Goal: Task Accomplishment & Management: Complete application form

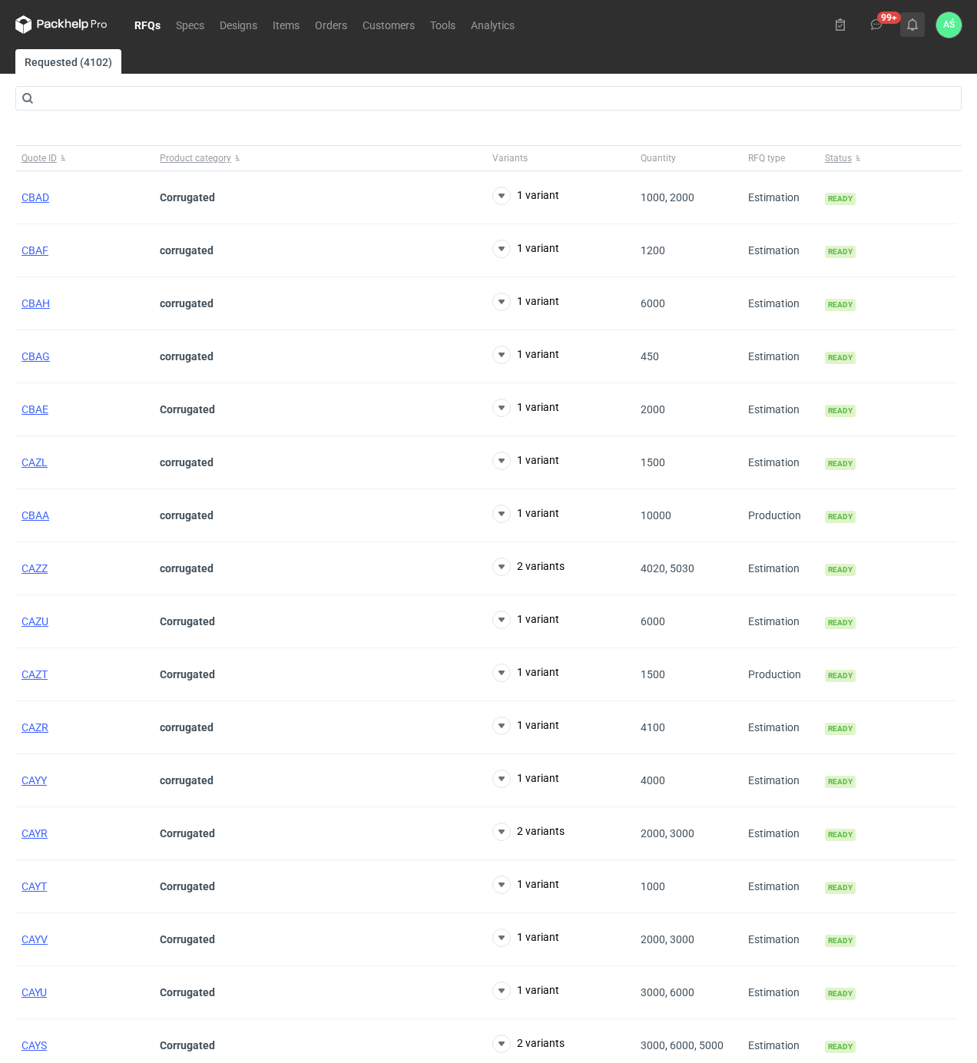
click at [907, 25] on icon at bounding box center [913, 24] width 12 height 12
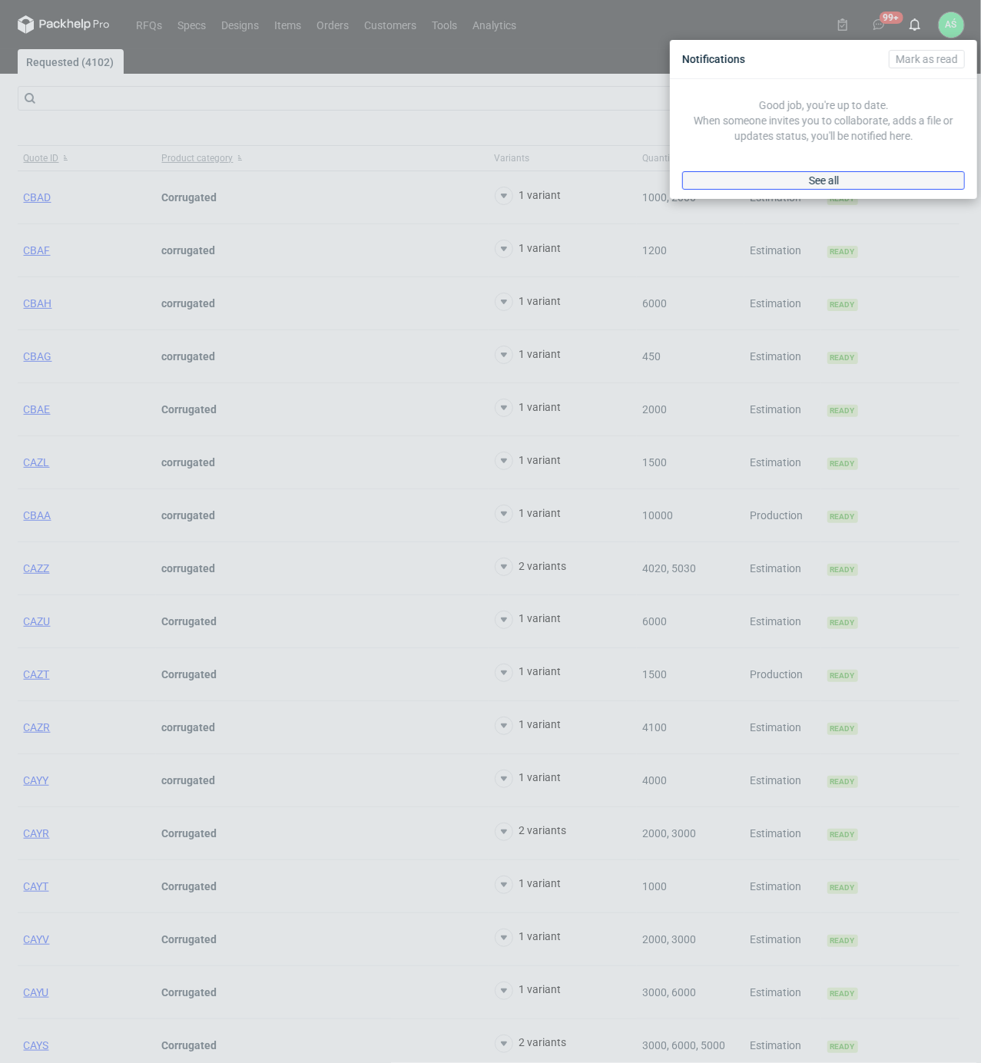
click at [838, 179] on span "See all" at bounding box center [824, 180] width 30 height 11
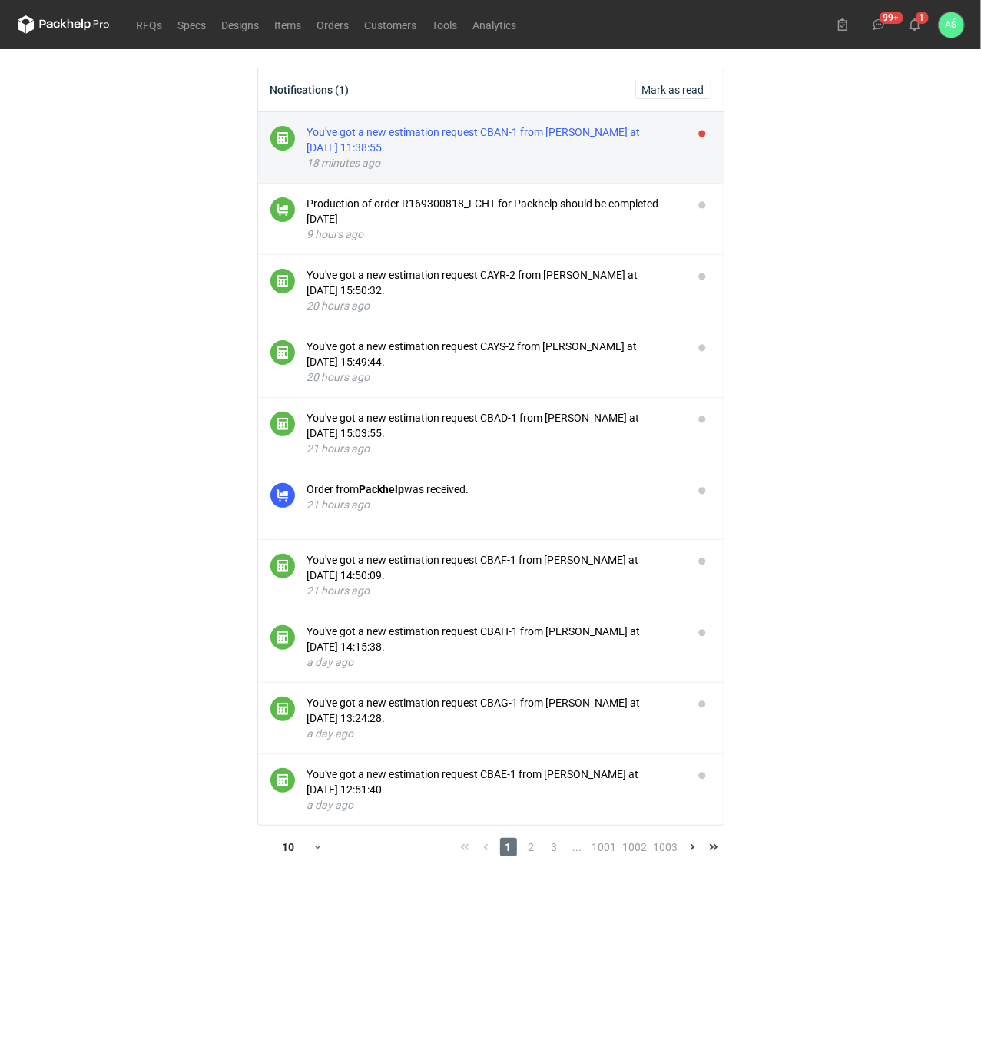
click at [585, 144] on div "You've got a new estimation request CBAN-1 from [PERSON_NAME] at [DATE] 11:38:5…" at bounding box center [493, 139] width 373 height 31
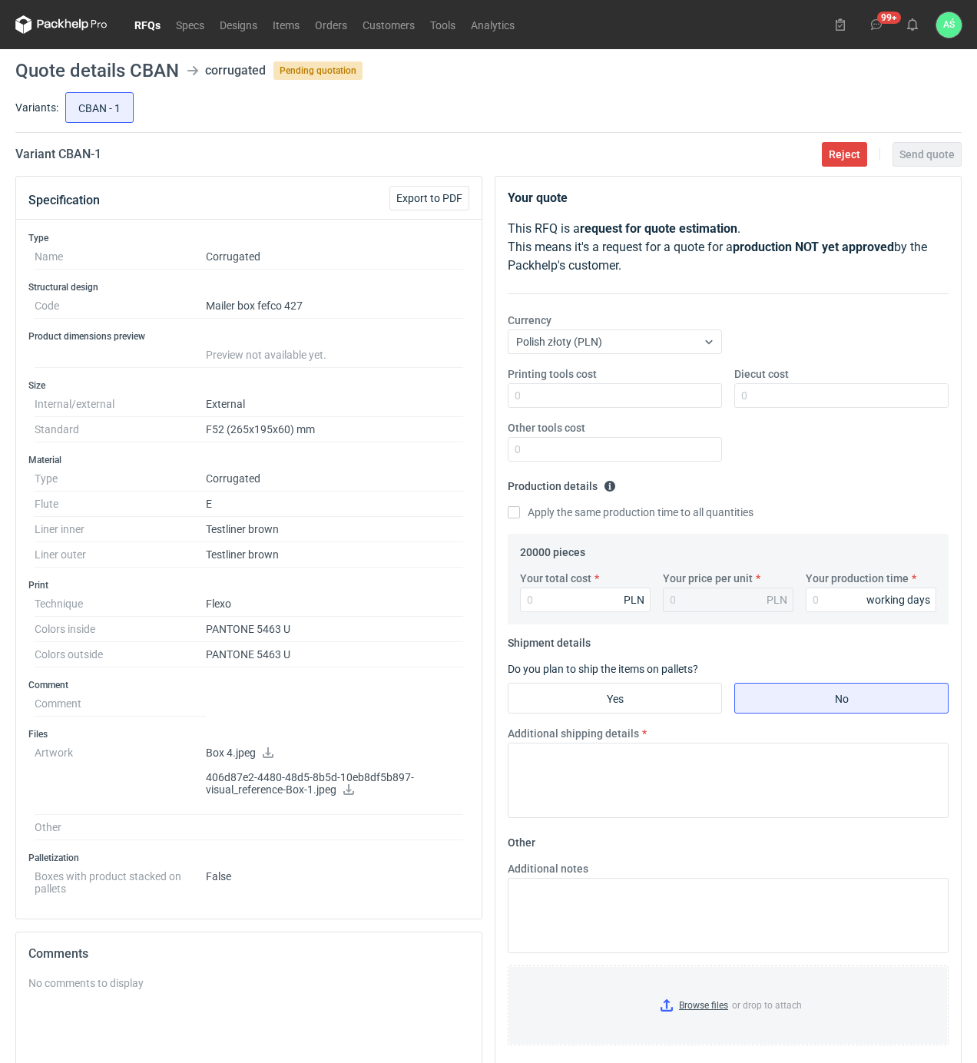
click at [345, 795] on icon at bounding box center [348, 790] width 11 height 11
click at [268, 758] on icon at bounding box center [268, 753] width 11 height 11
drag, startPoint x: 293, startPoint y: 622, endPoint x: 203, endPoint y: 628, distance: 90.1
click at [203, 628] on dl "Technique Flexo Colors inside PANTONE 5463 U Colors outside PANTONE 5463 U" at bounding box center [249, 630] width 429 height 76
copy dl "PANTONE 5463 U"
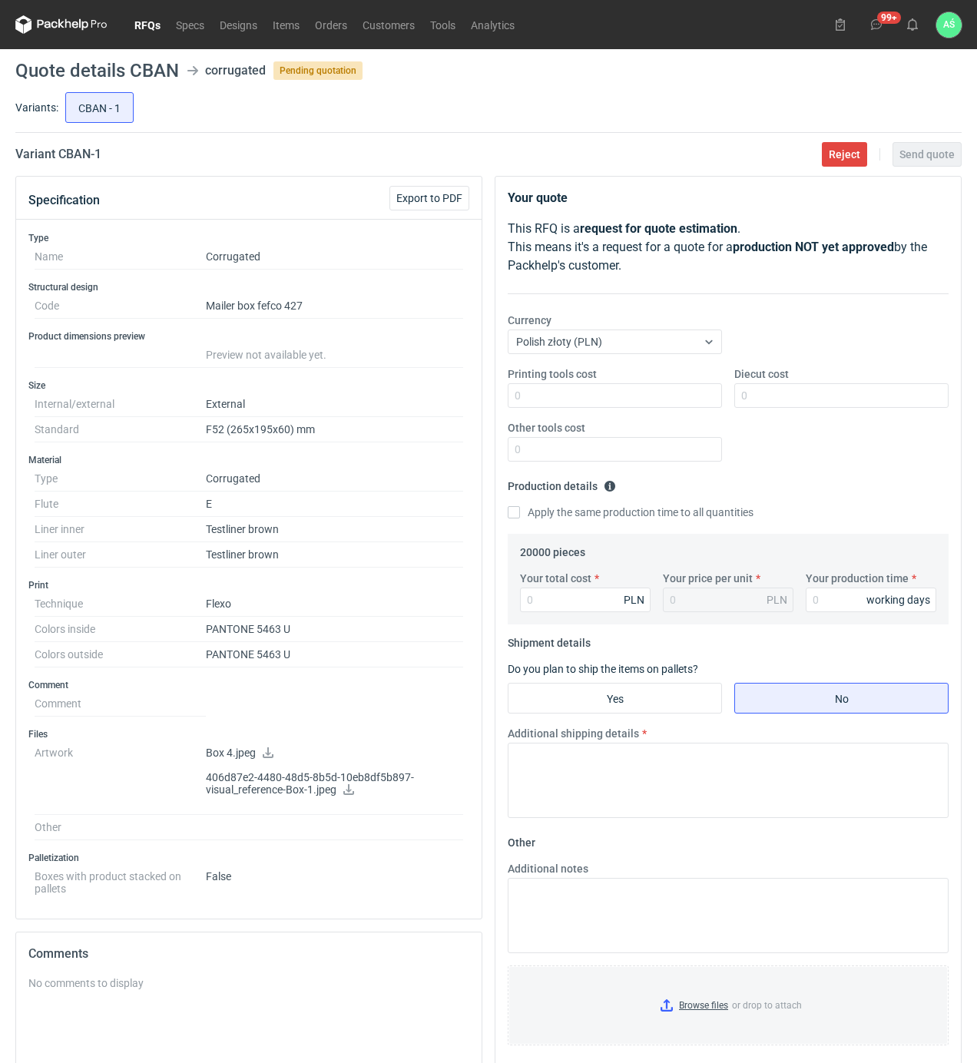
click at [310, 688] on h3 "Comment" at bounding box center [248, 685] width 441 height 12
click at [662, 401] on input "Printing tools cost" at bounding box center [615, 395] width 214 height 25
type input "3500"
type input "14400"
type input "0.72"
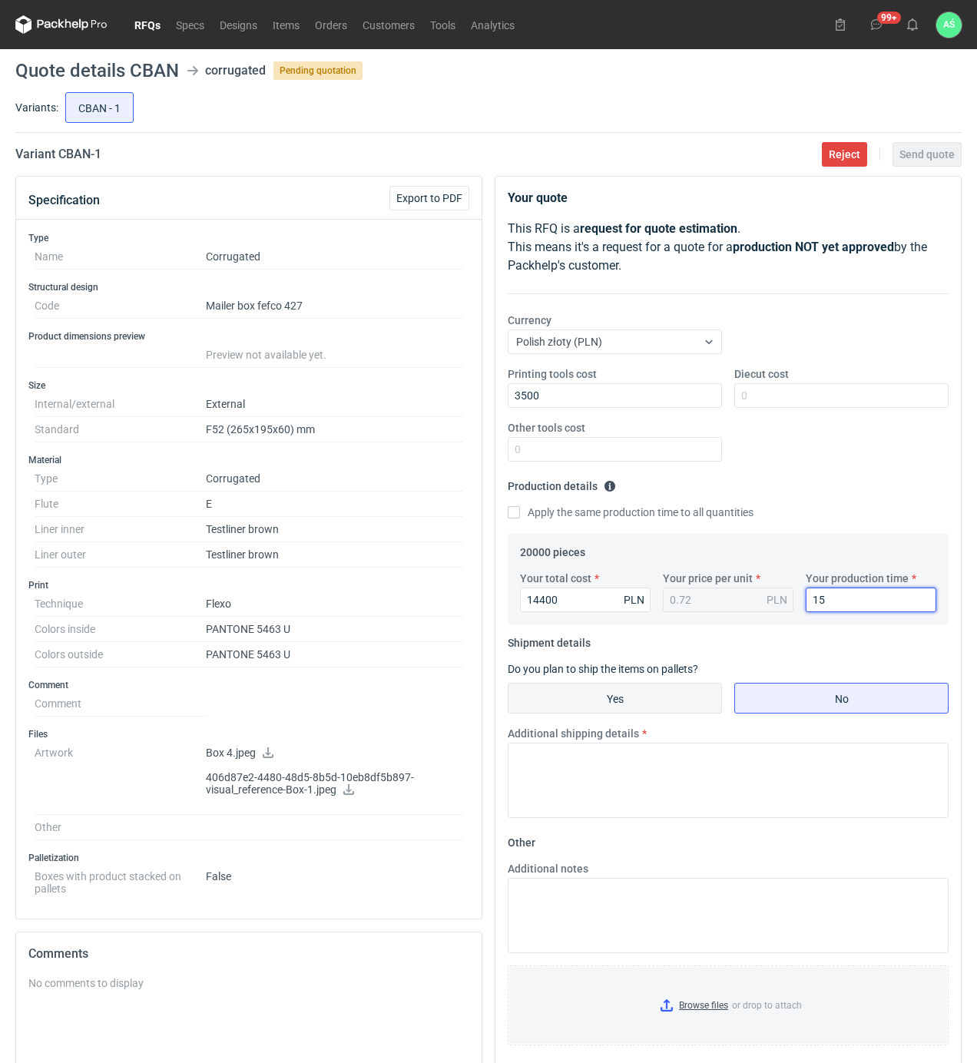
type input "15"
click at [627, 710] on input "Yes" at bounding box center [615, 698] width 213 height 29
radio input "true"
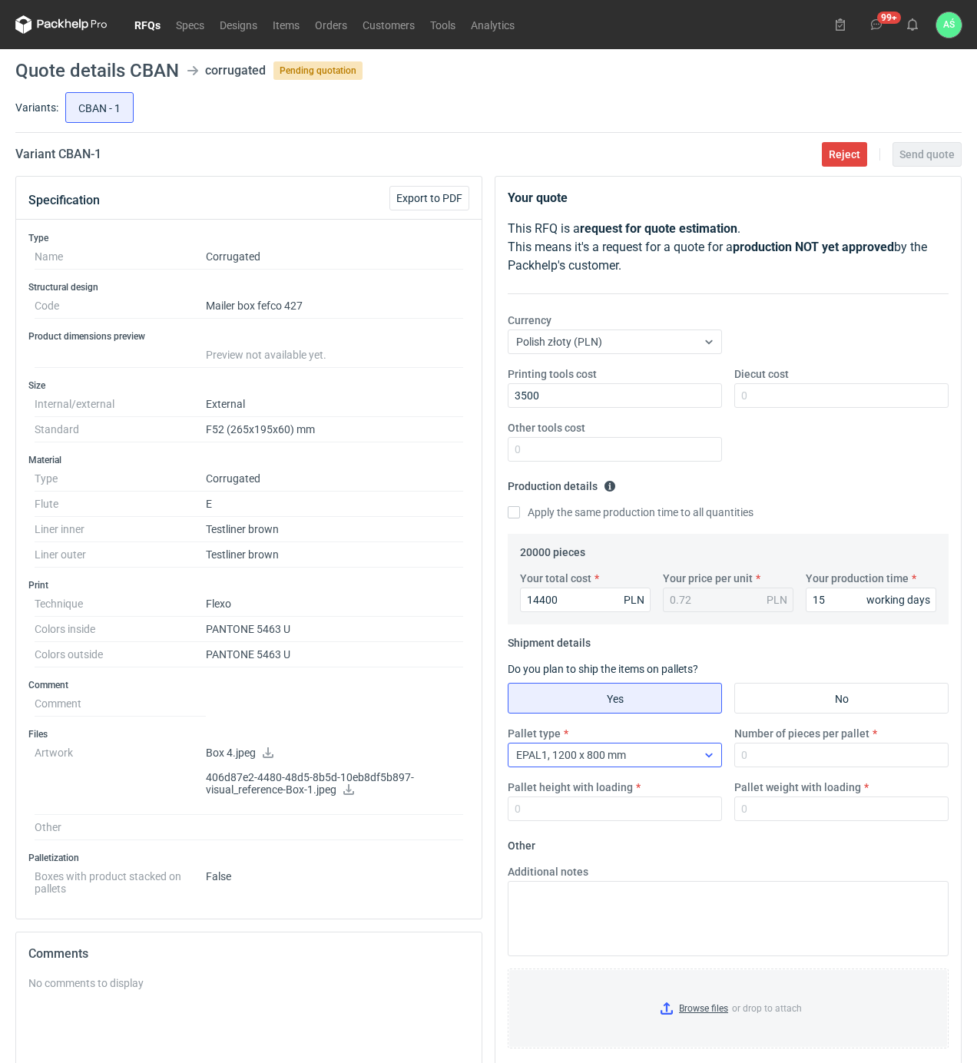
click at [642, 756] on div "EPAL1, 1200 x 800 mm" at bounding box center [603, 756] width 188 height 22
click at [615, 824] on span "EPAL2, 1200 x 1000 mm" at bounding box center [578, 816] width 116 height 15
click at [753, 760] on input "Number of pieces per pallet" at bounding box center [842, 755] width 214 height 25
type input "4000"
type input "1850"
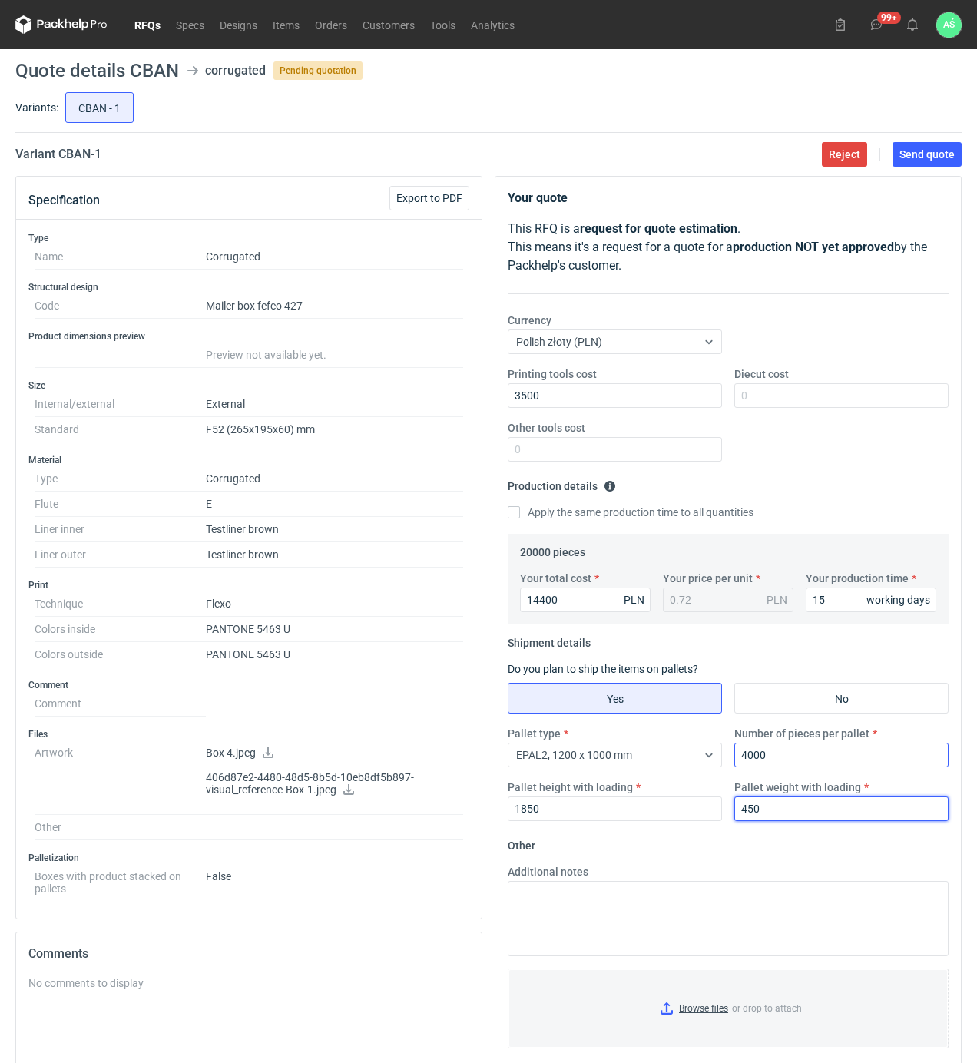
type input "450"
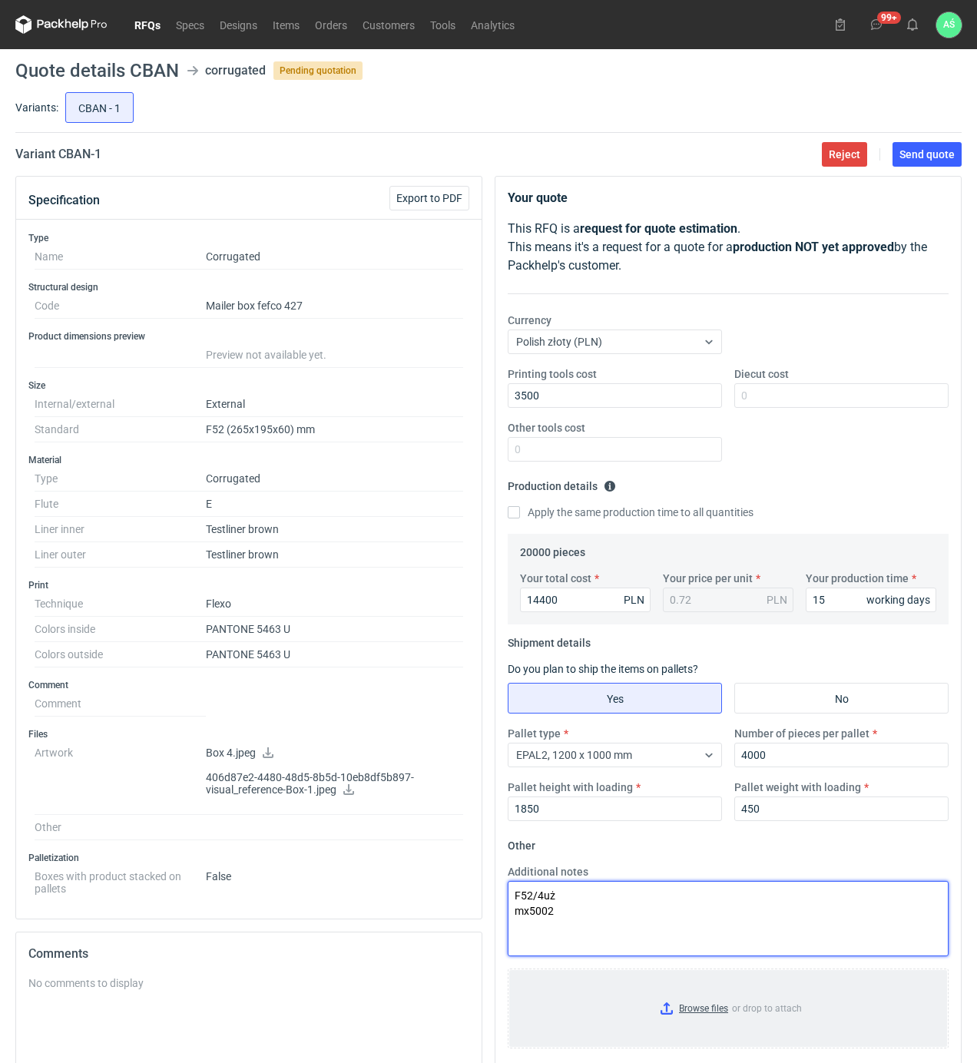
type textarea "F52/4uż mx5002"
click at [702, 1017] on input "Browse files or drop to attach" at bounding box center [728, 1008] width 438 height 77
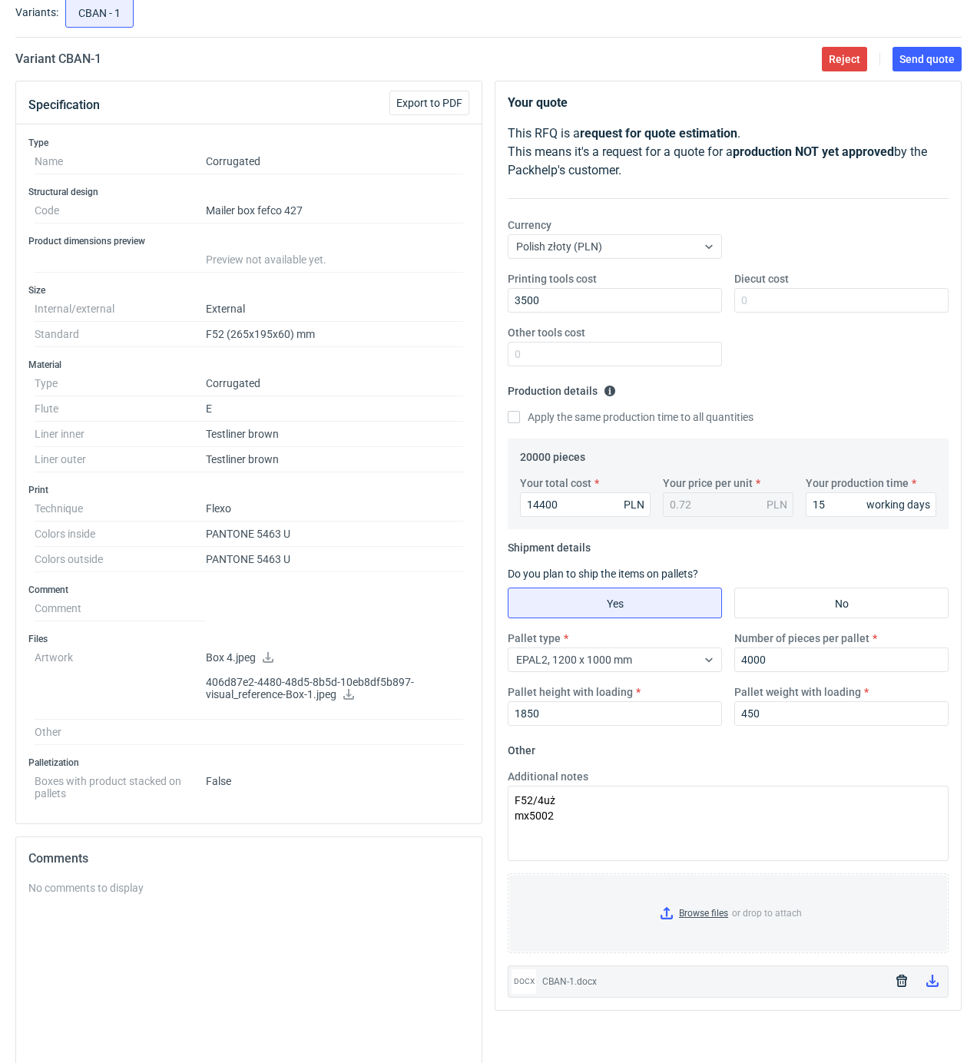
scroll to position [38, 0]
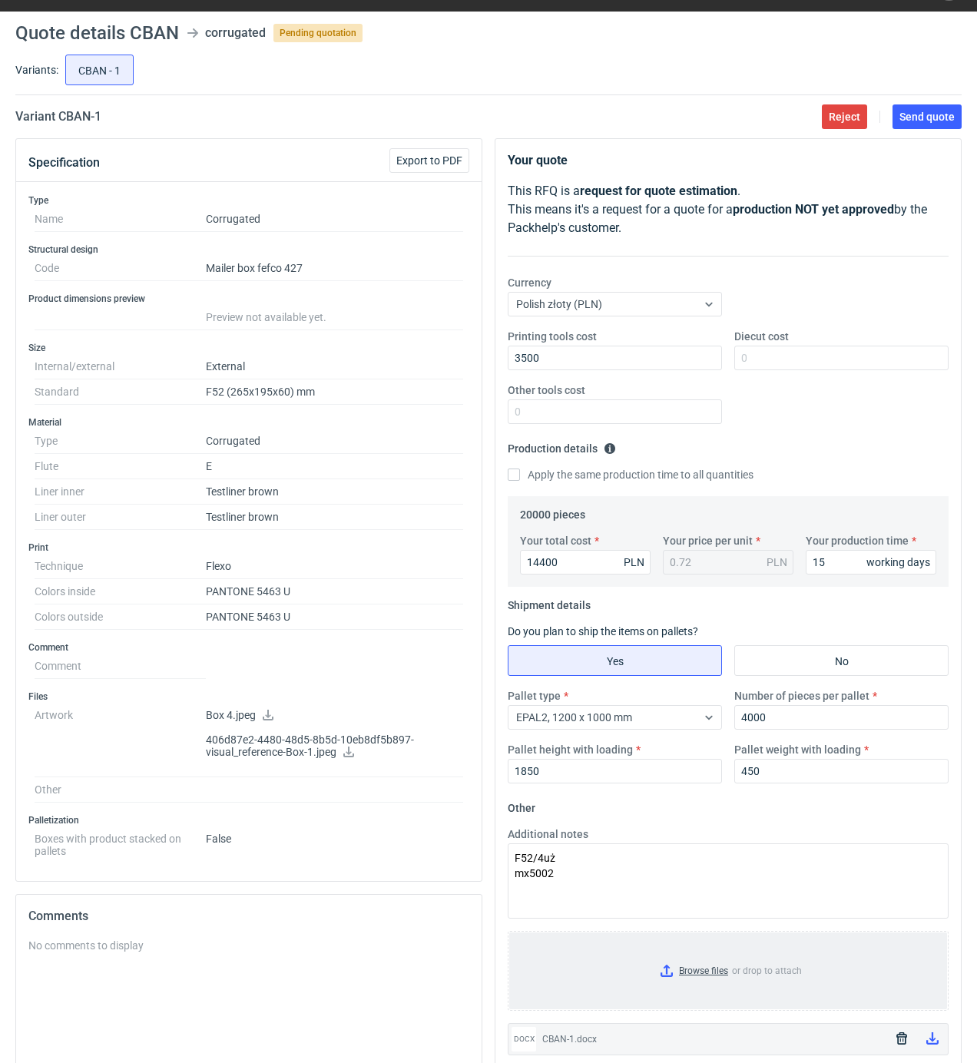
click at [704, 982] on input "Browse files or drop to attach" at bounding box center [728, 971] width 438 height 77
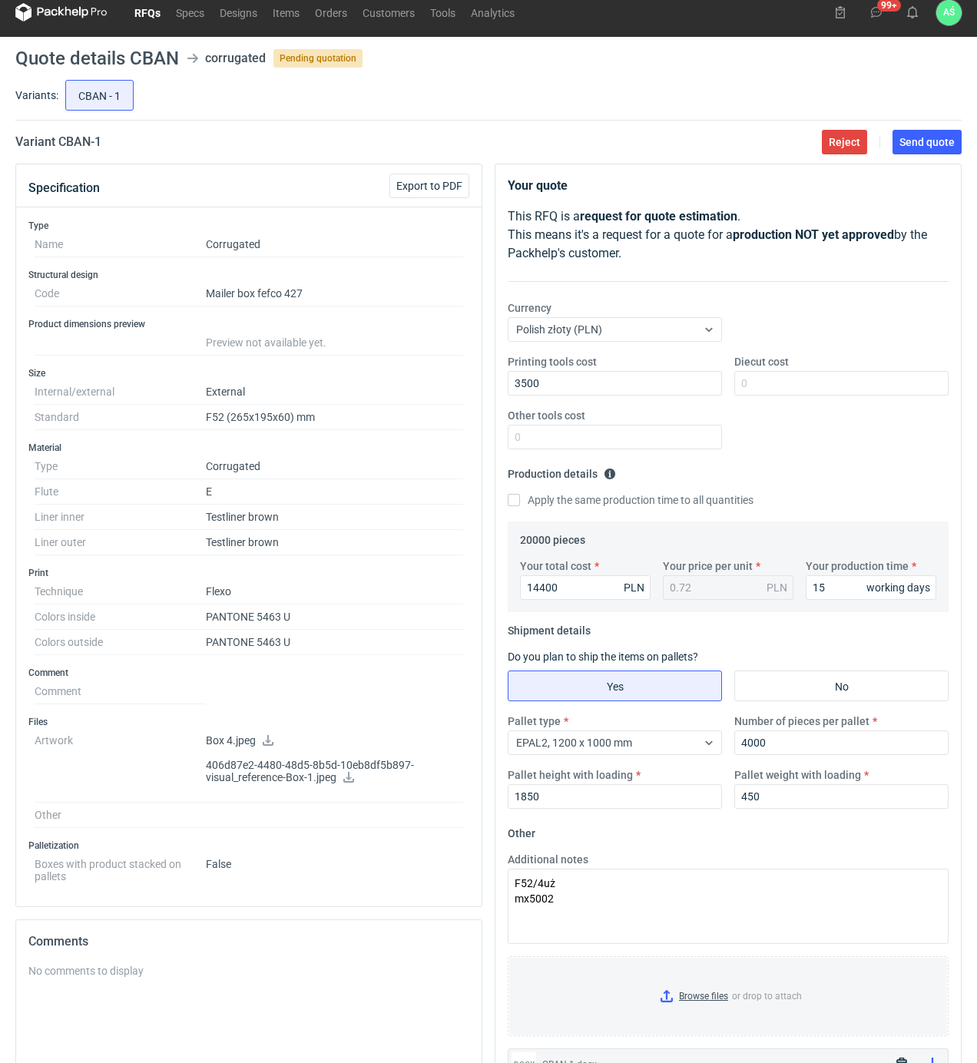
scroll to position [0, 0]
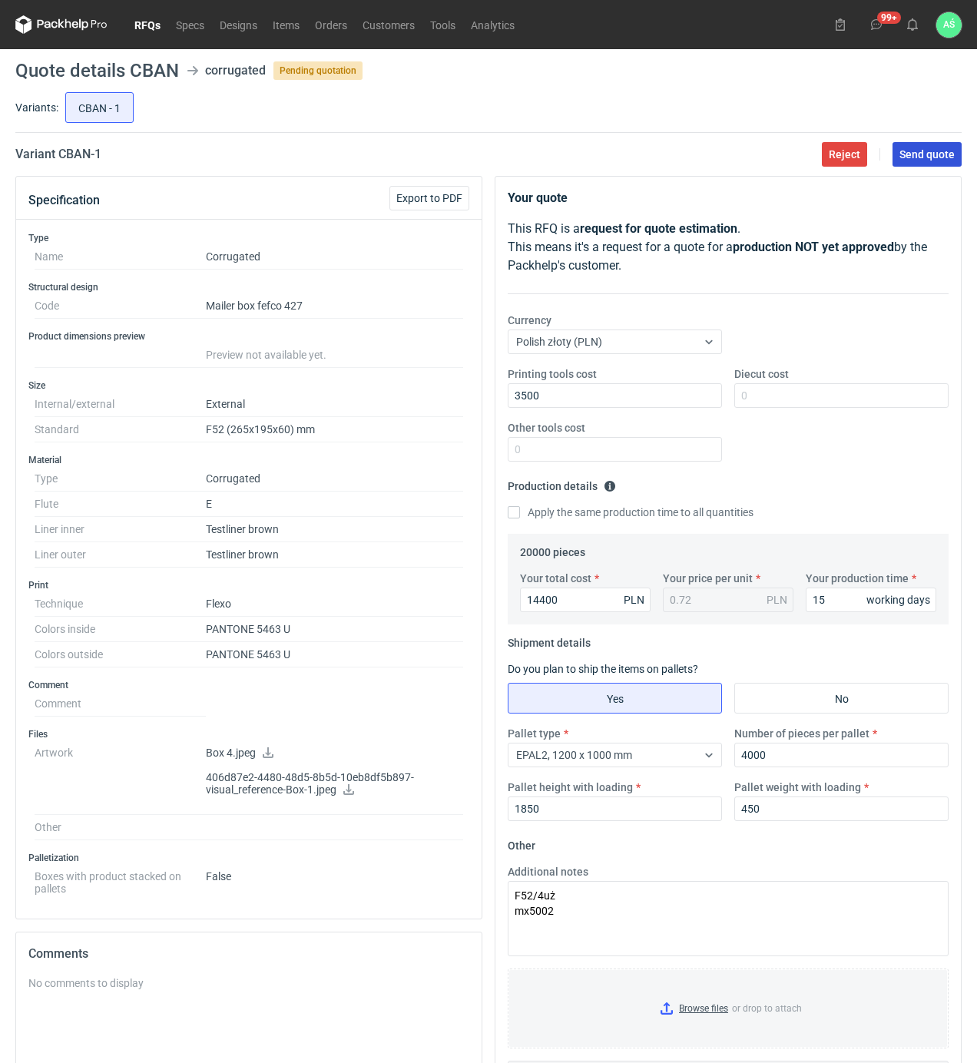
click at [937, 154] on span "Send quote" at bounding box center [927, 154] width 55 height 11
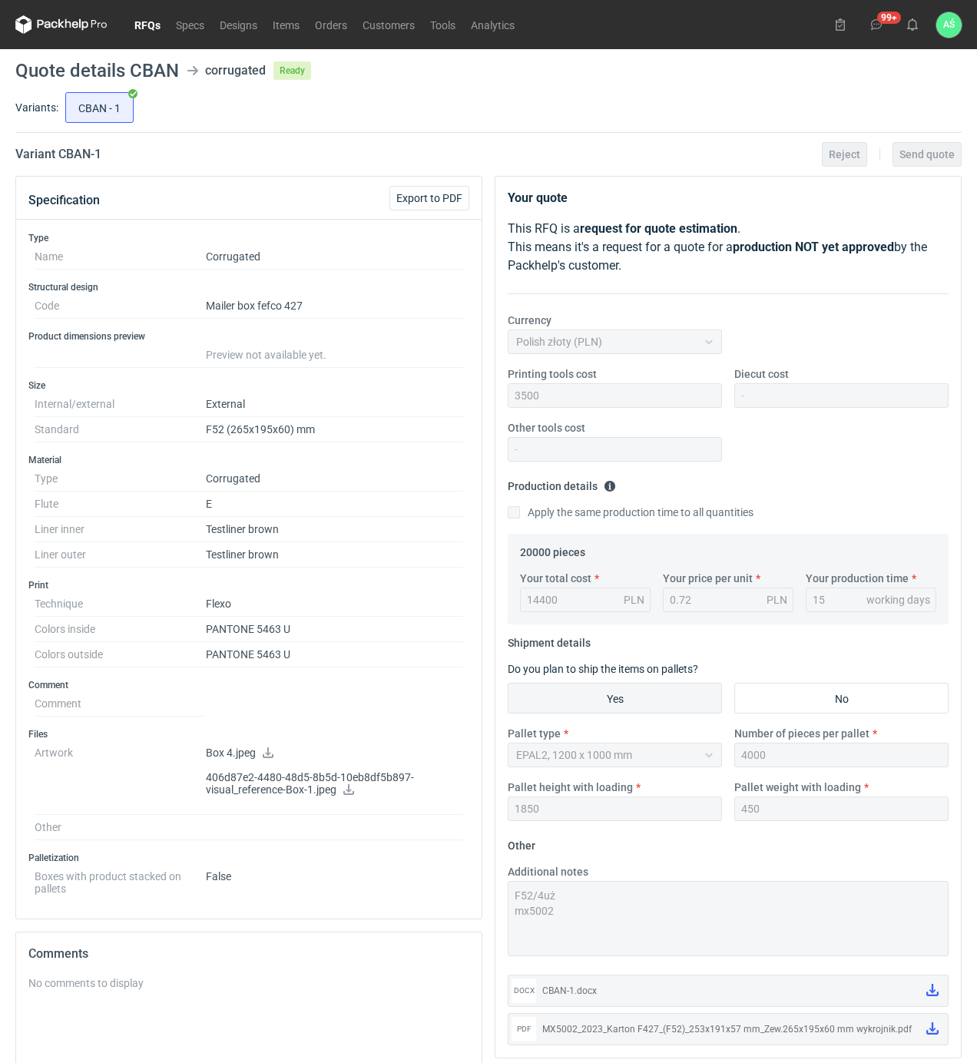
drag, startPoint x: 376, startPoint y: 140, endPoint x: 440, endPoint y: 164, distance: 69.1
click at [380, 140] on main "Quote details CBAN corrugated Ready Variants: CBAN - 1 Variant CBAN - 1 Reject …" at bounding box center [488, 675] width 959 height 1252
drag, startPoint x: 145, startPoint y: 20, endPoint x: 214, endPoint y: 44, distance: 72.4
click at [146, 22] on link "RFQs" at bounding box center [147, 24] width 41 height 18
